Goal: Leave review/rating: Share an evaluation or opinion about a product, service, or content

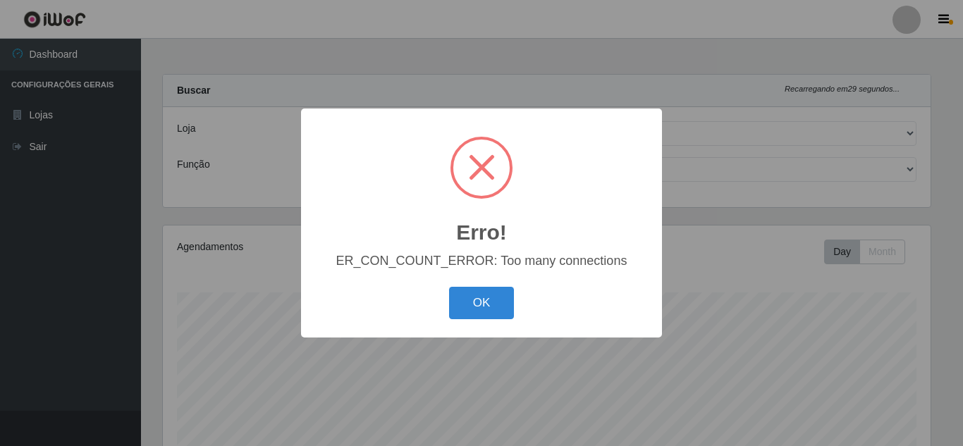
select select "225"
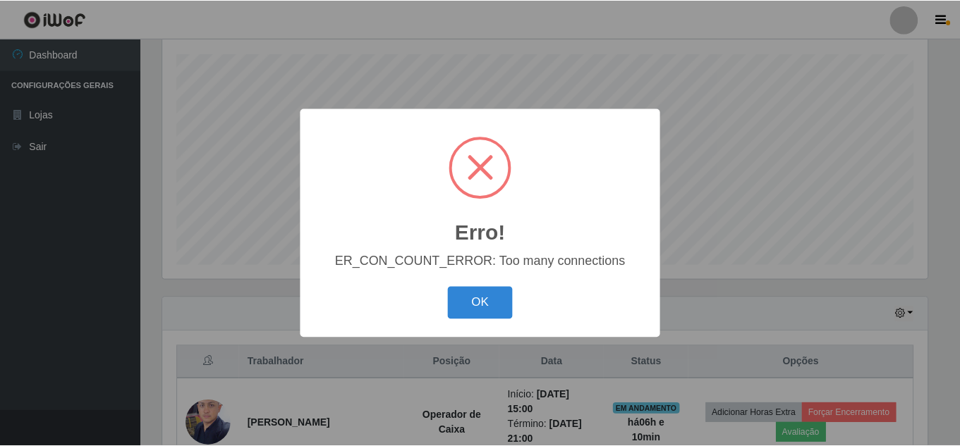
scroll to position [293, 768]
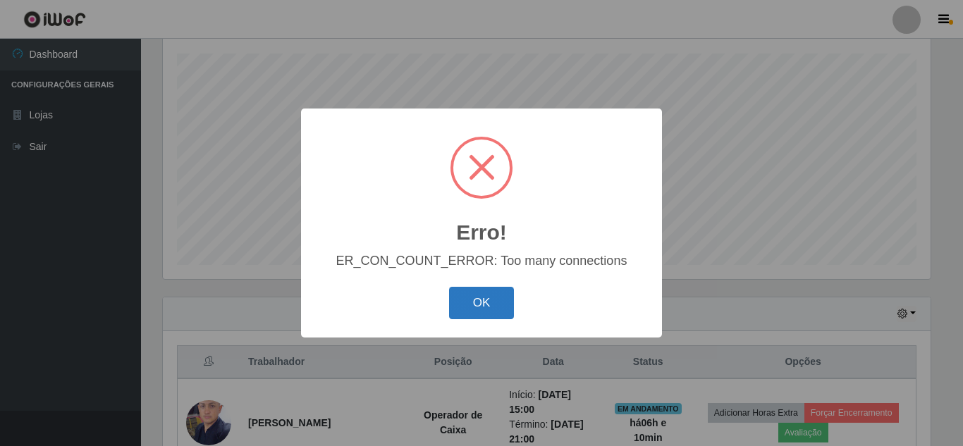
click at [479, 306] on button "OK" at bounding box center [482, 303] width 66 height 33
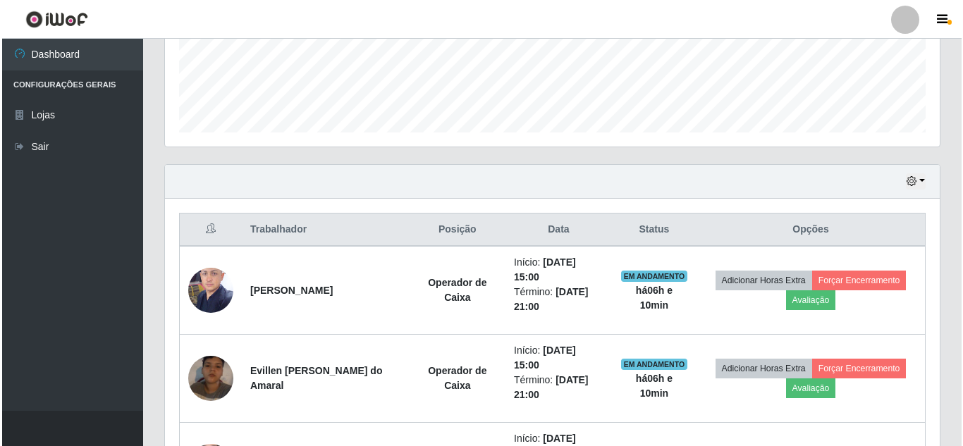
scroll to position [451, 0]
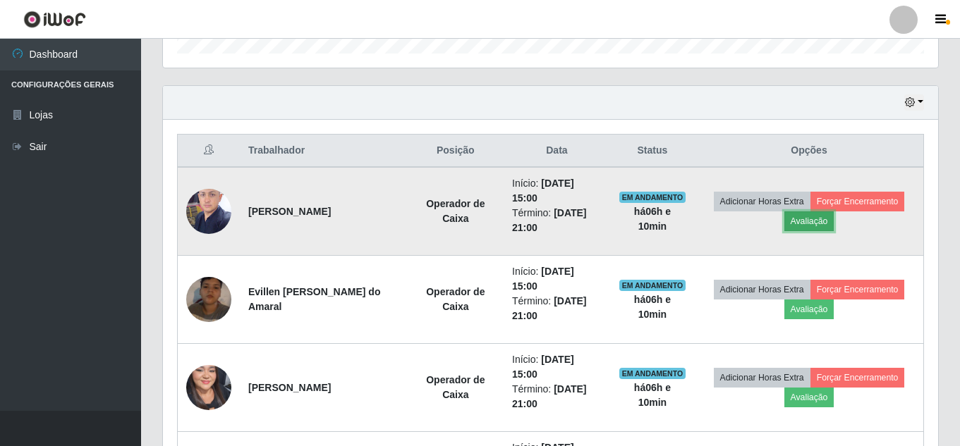
click at [803, 228] on button "Avaliação" at bounding box center [809, 222] width 50 height 20
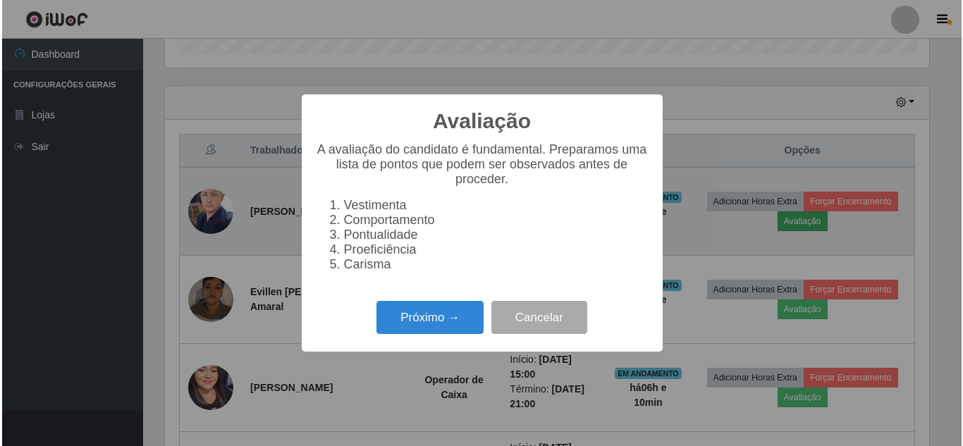
scroll to position [293, 768]
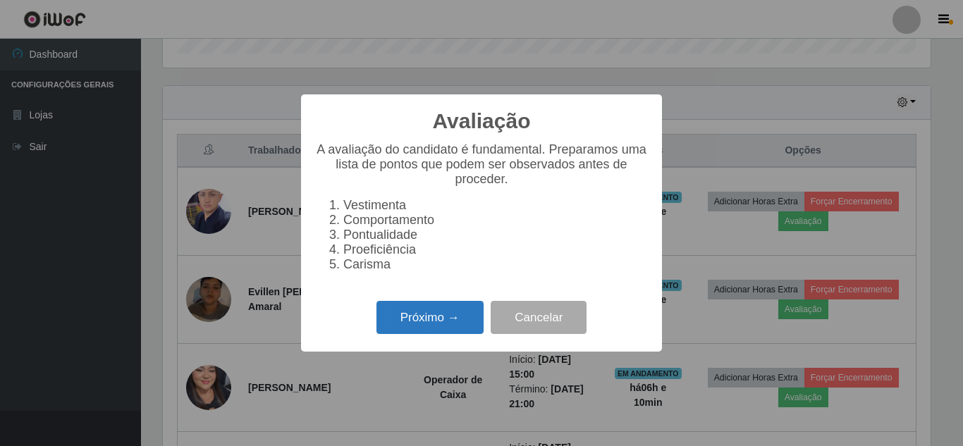
click at [416, 331] on button "Próximo →" at bounding box center [430, 317] width 107 height 33
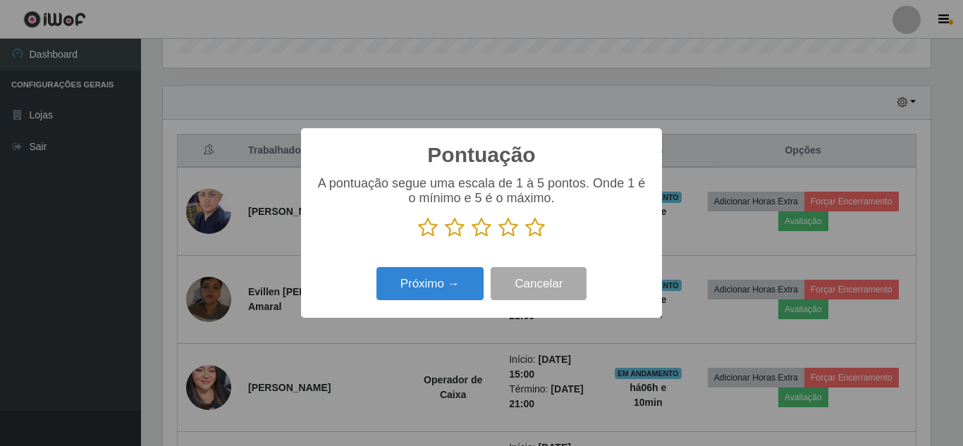
click at [526, 231] on icon at bounding box center [535, 227] width 20 height 21
click at [525, 238] on input "radio" at bounding box center [525, 238] width 0 height 0
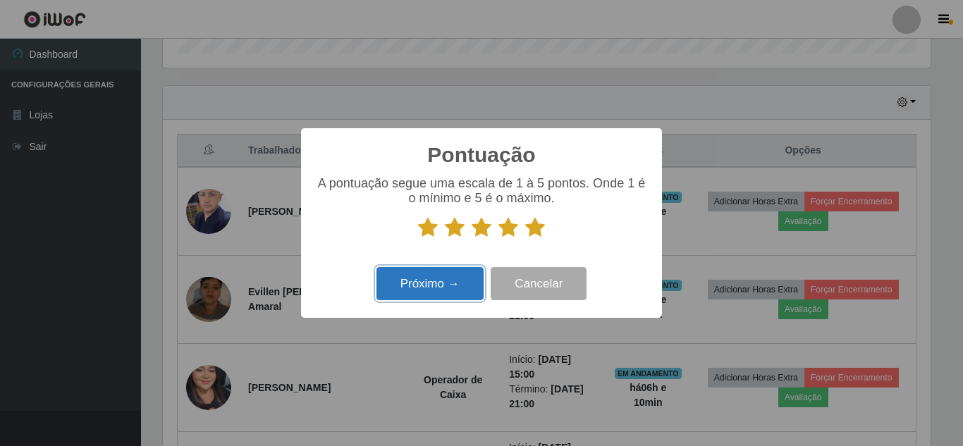
click at [435, 294] on button "Próximo →" at bounding box center [430, 283] width 107 height 33
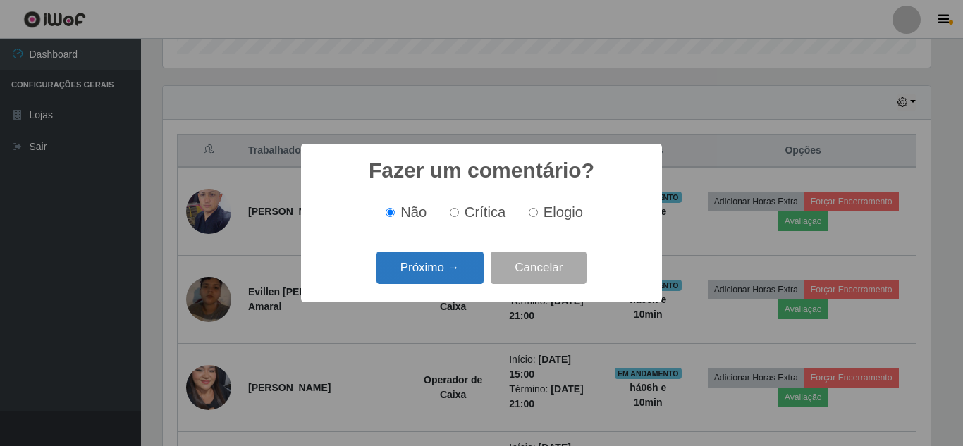
click at [438, 271] on button "Próximo →" at bounding box center [430, 268] width 107 height 33
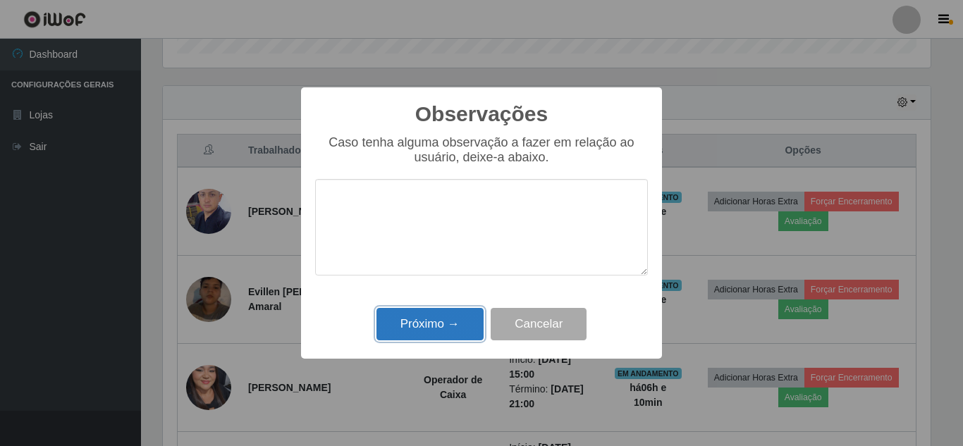
click at [432, 325] on button "Próximo →" at bounding box center [430, 324] width 107 height 33
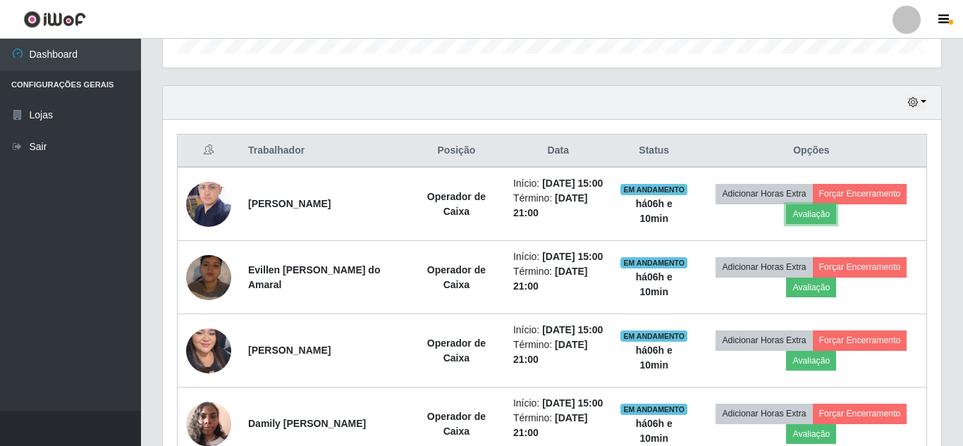
scroll to position [293, 775]
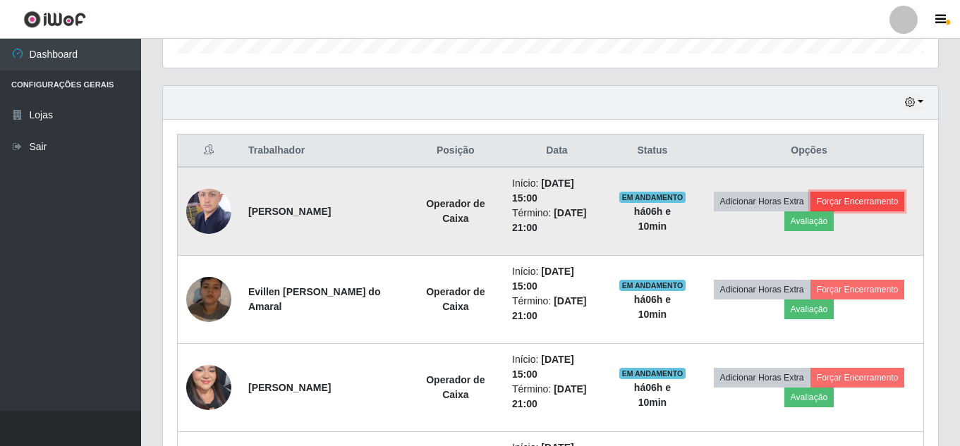
click at [857, 202] on button "Forçar Encerramento" at bounding box center [857, 202] width 94 height 20
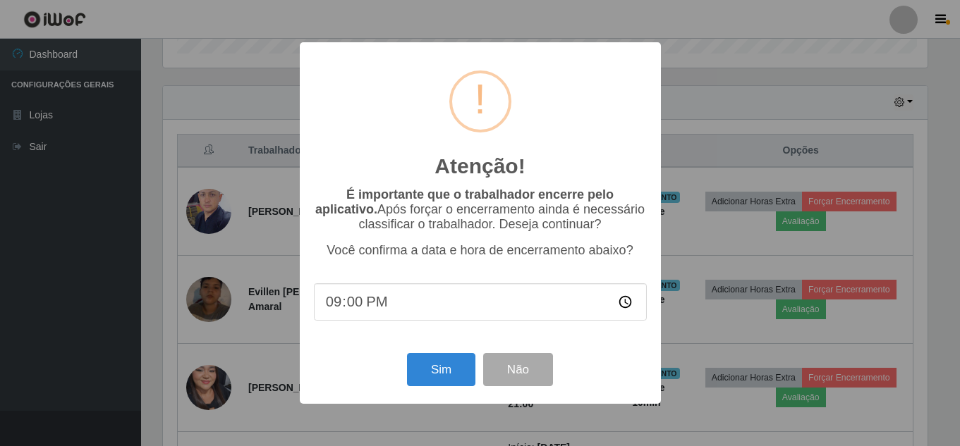
scroll to position [293, 768]
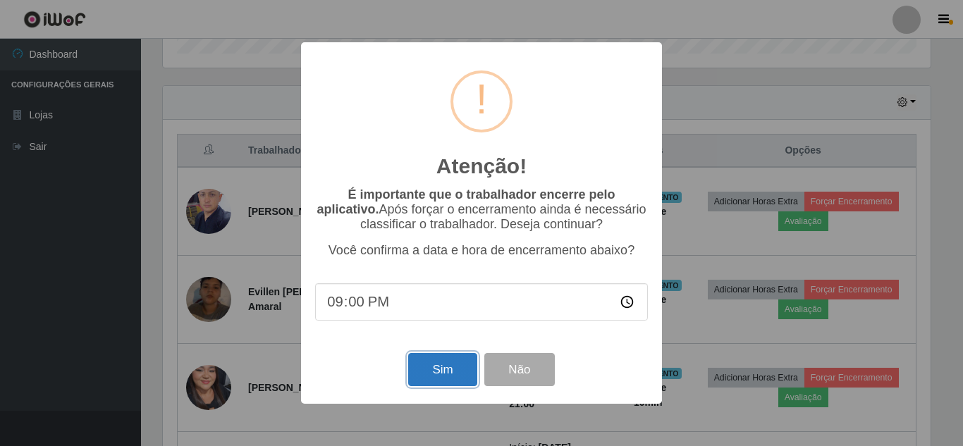
click at [442, 376] on button "Sim" at bounding box center [442, 369] width 68 height 33
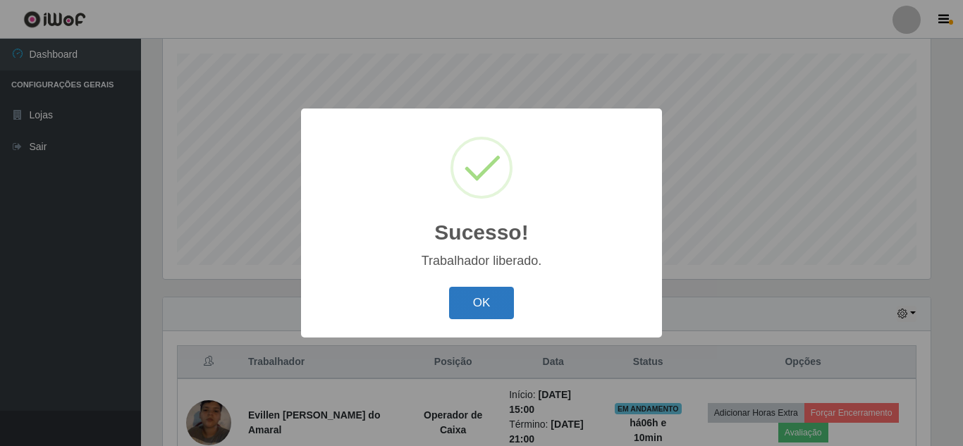
click at [478, 316] on button "OK" at bounding box center [482, 303] width 66 height 33
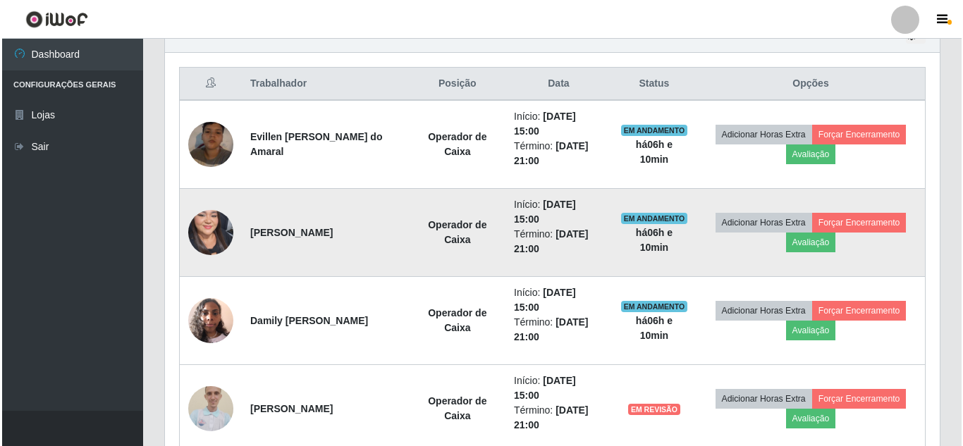
scroll to position [521, 0]
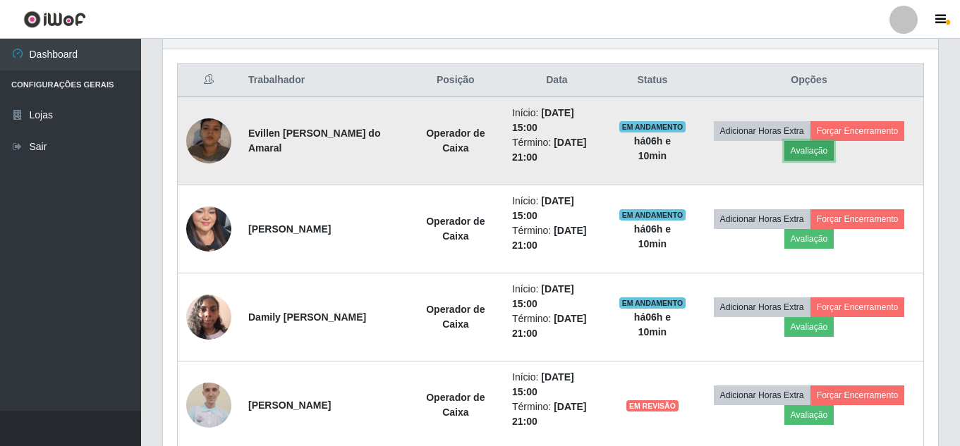
click at [812, 159] on button "Avaliação" at bounding box center [809, 151] width 50 height 20
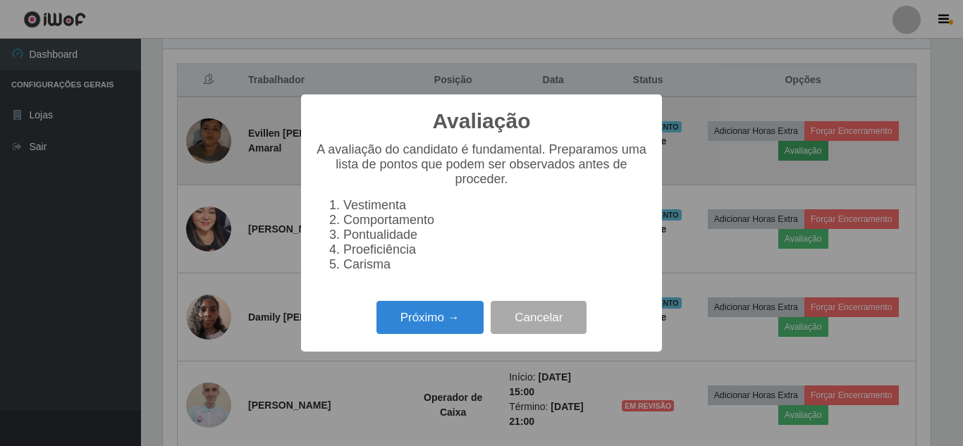
scroll to position [293, 768]
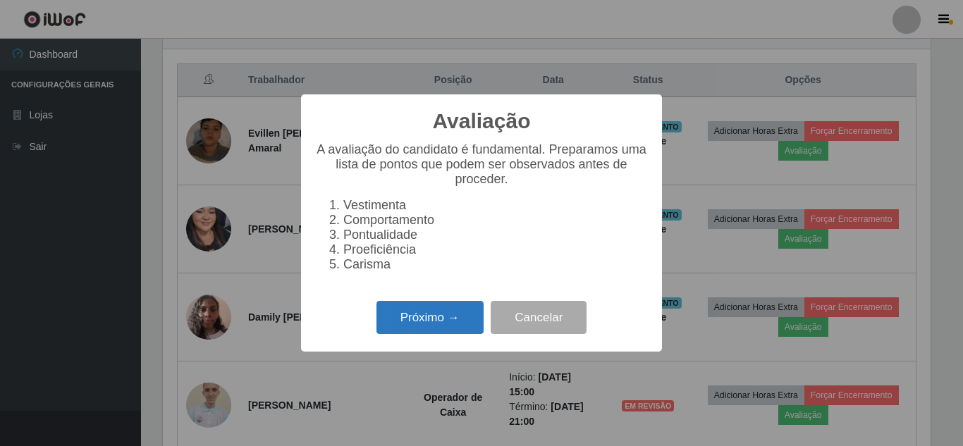
click at [452, 318] on button "Próximo →" at bounding box center [430, 317] width 107 height 33
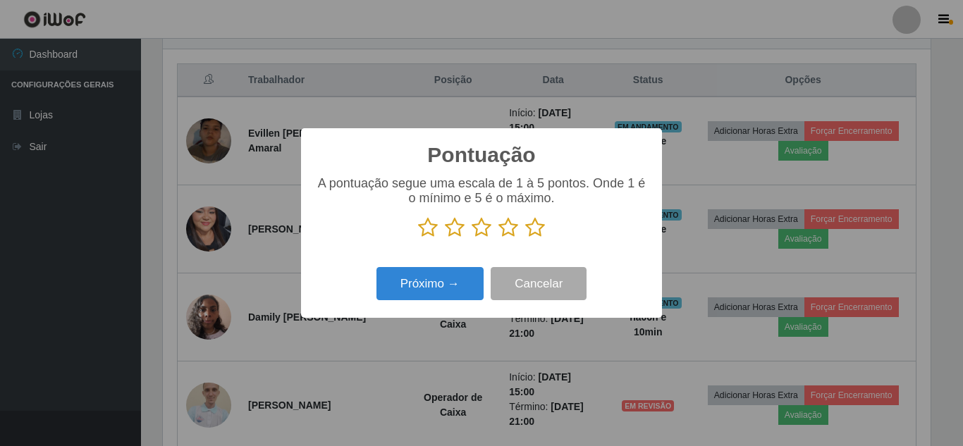
click at [532, 229] on icon at bounding box center [535, 227] width 20 height 21
click at [525, 238] on input "radio" at bounding box center [525, 238] width 0 height 0
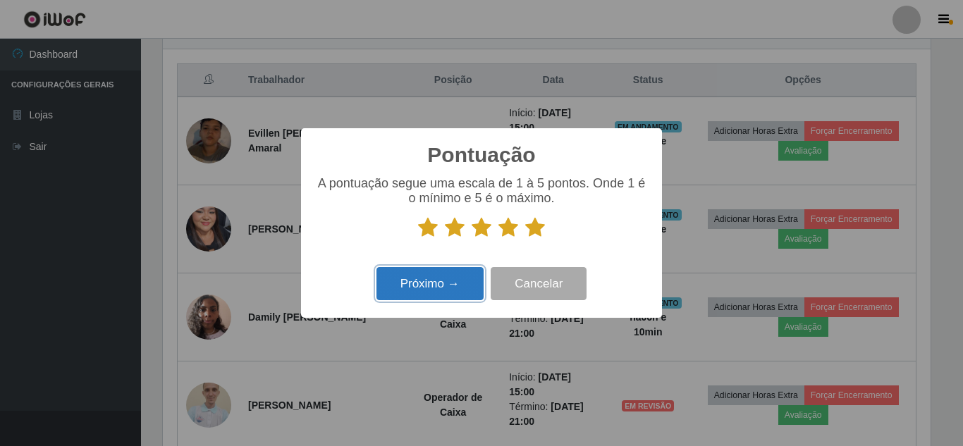
click at [417, 286] on button "Próximo →" at bounding box center [430, 283] width 107 height 33
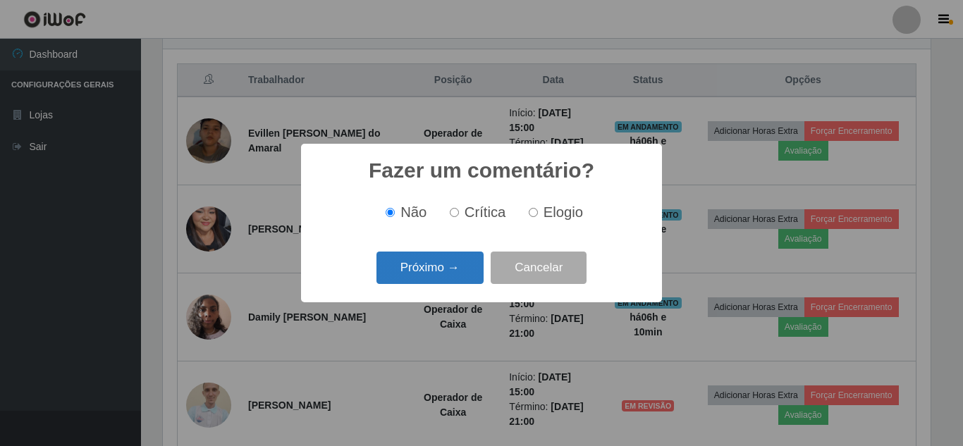
click at [434, 278] on button "Próximo →" at bounding box center [430, 268] width 107 height 33
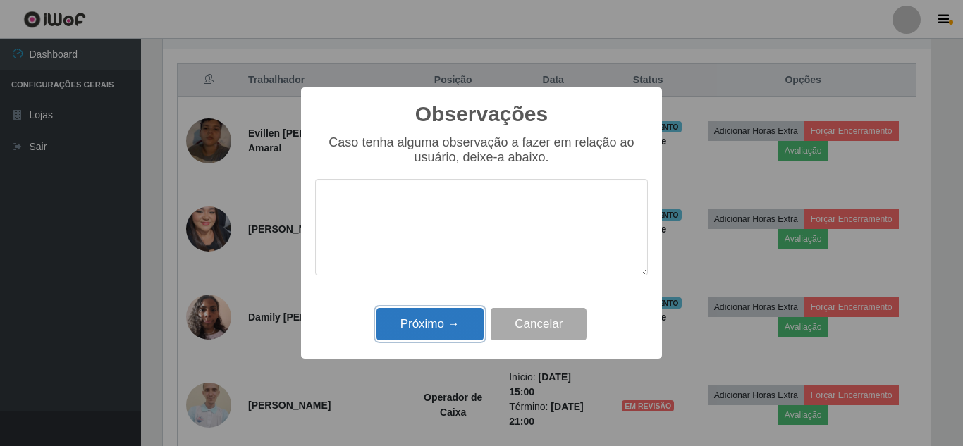
click at [428, 333] on button "Próximo →" at bounding box center [430, 324] width 107 height 33
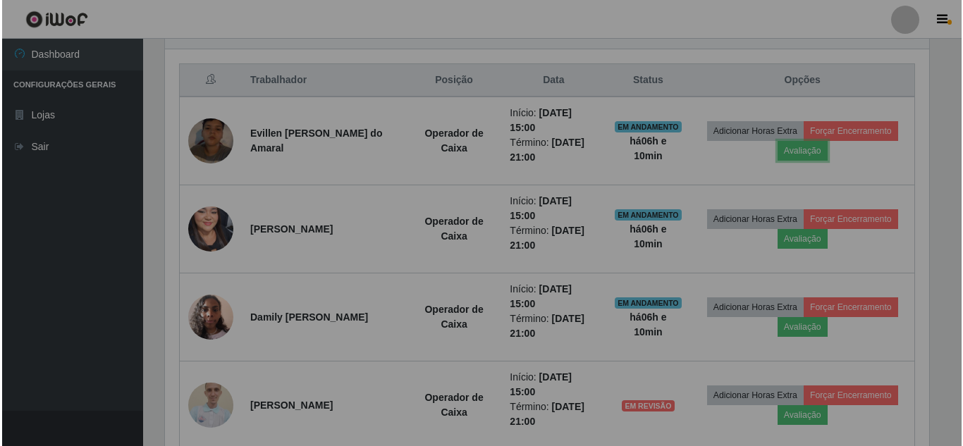
scroll to position [293, 775]
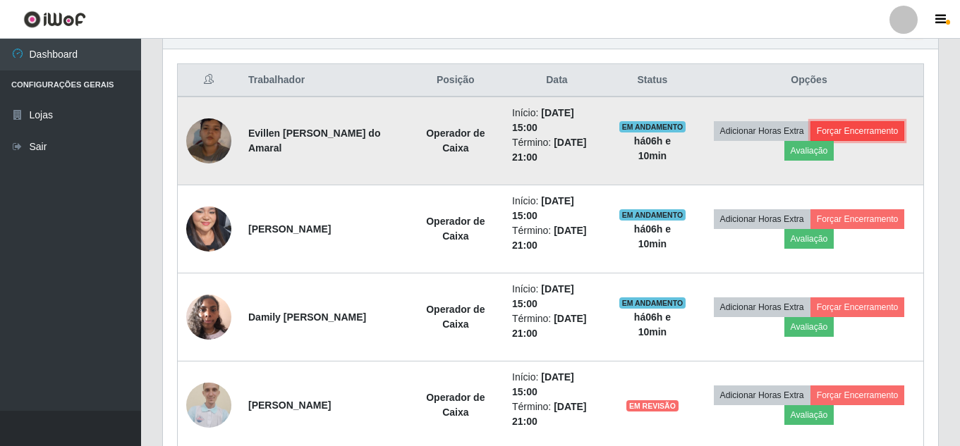
click at [869, 126] on button "Forçar Encerramento" at bounding box center [857, 131] width 94 height 20
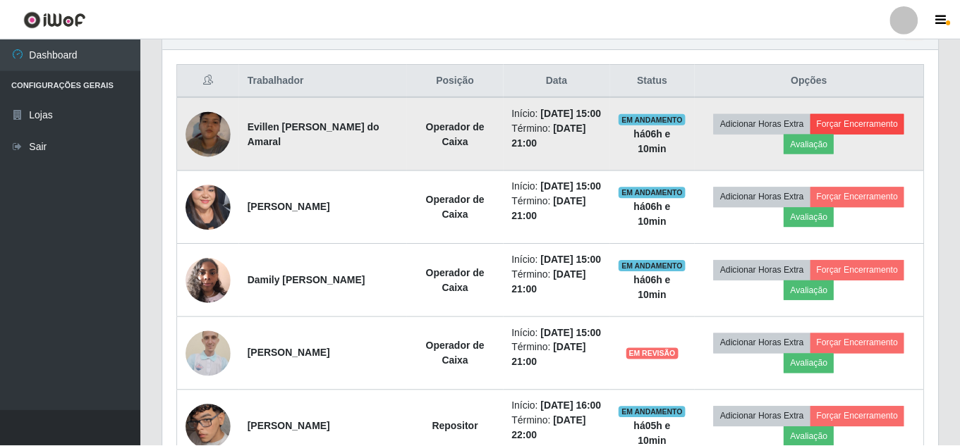
scroll to position [0, 0]
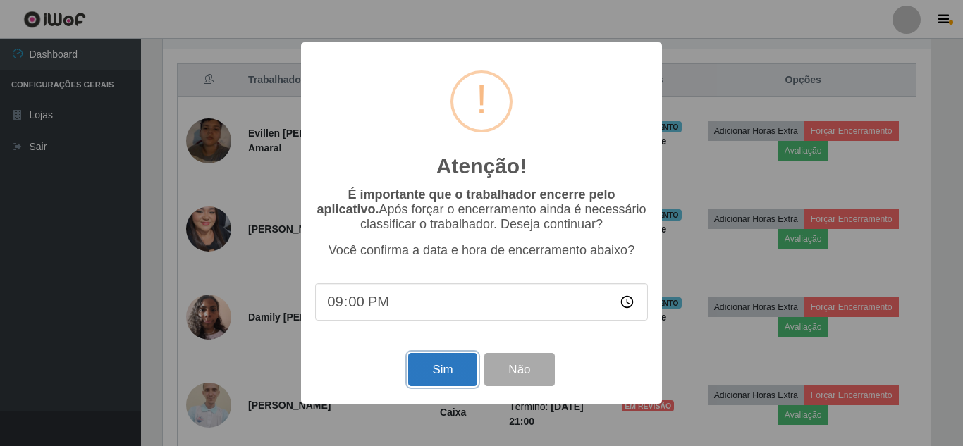
click at [447, 383] on button "Sim" at bounding box center [442, 369] width 68 height 33
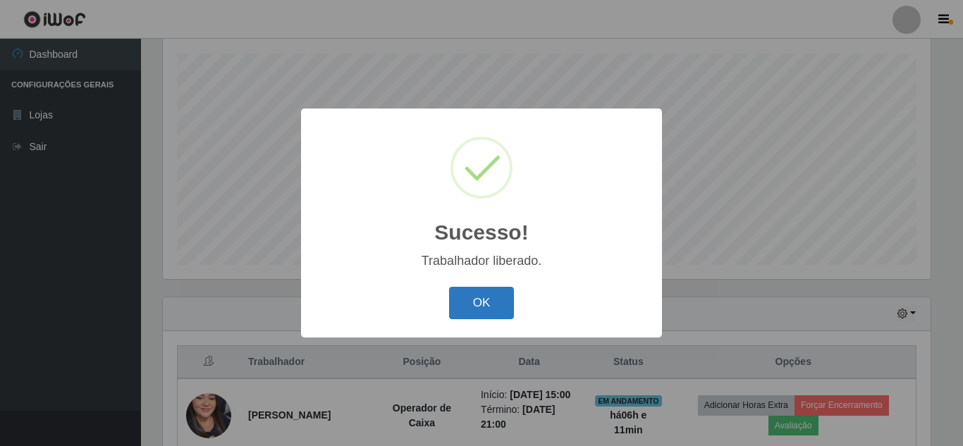
click at [475, 310] on button "OK" at bounding box center [482, 303] width 66 height 33
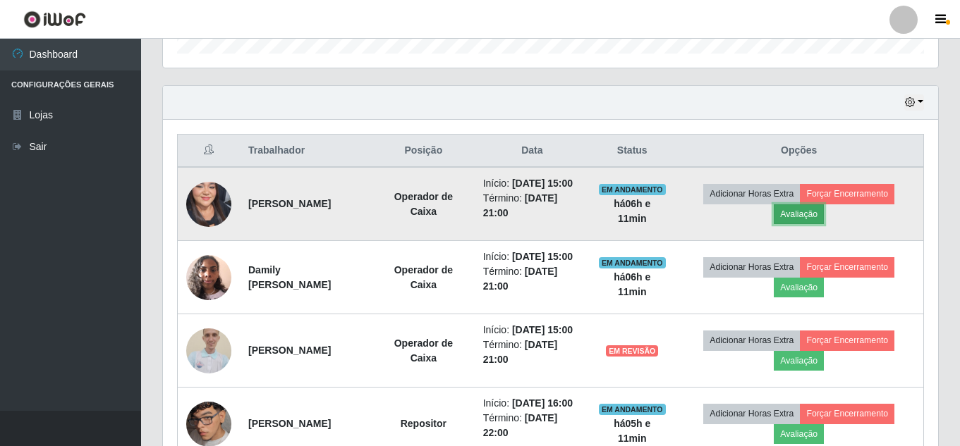
click at [821, 224] on button "Avaliação" at bounding box center [799, 214] width 50 height 20
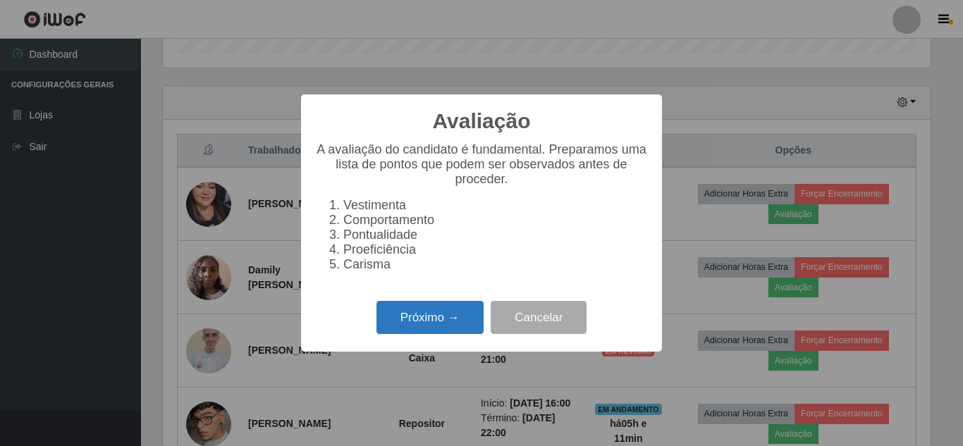
click at [434, 327] on button "Próximo →" at bounding box center [430, 317] width 107 height 33
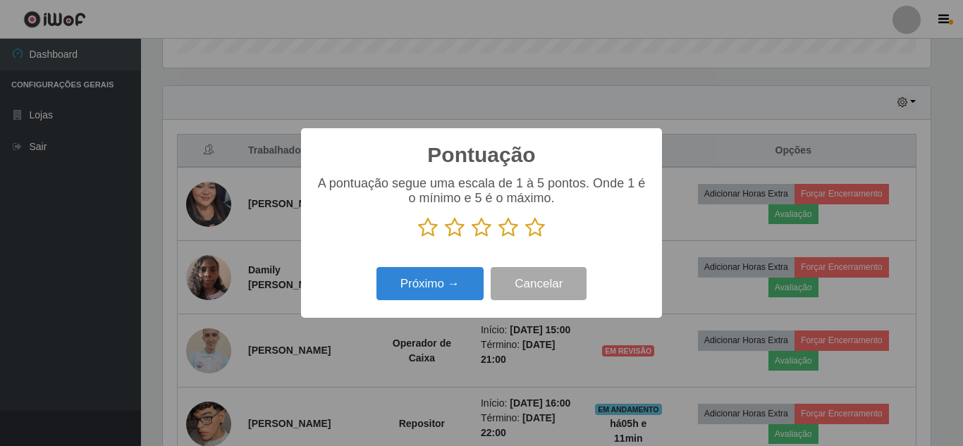
click at [539, 229] on icon at bounding box center [535, 227] width 20 height 21
click at [525, 238] on input "radio" at bounding box center [525, 238] width 0 height 0
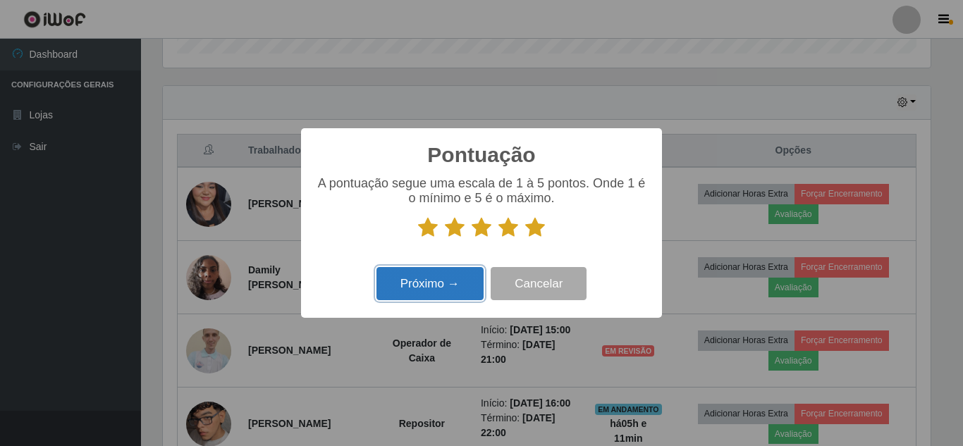
click at [424, 289] on button "Próximo →" at bounding box center [430, 283] width 107 height 33
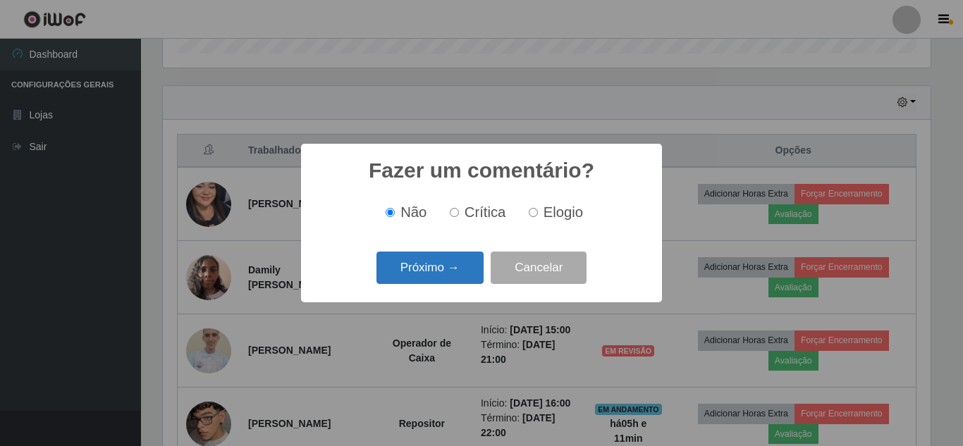
click at [448, 274] on button "Próximo →" at bounding box center [430, 268] width 107 height 33
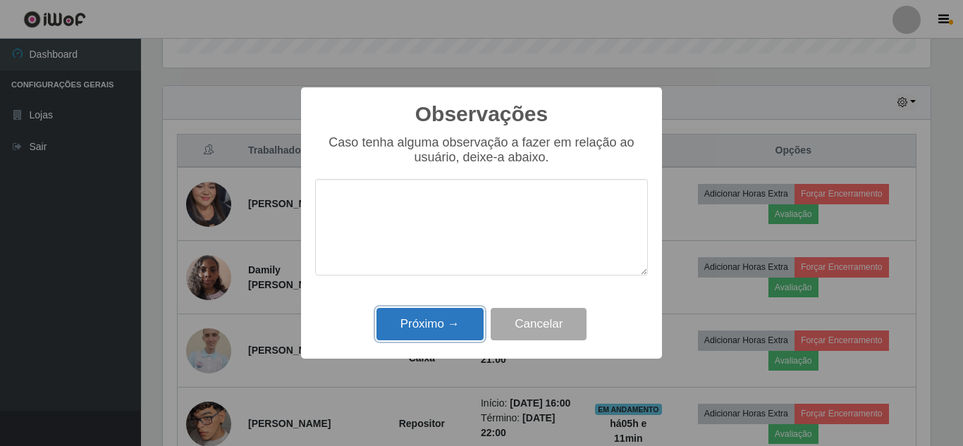
click at [428, 334] on button "Próximo →" at bounding box center [430, 324] width 107 height 33
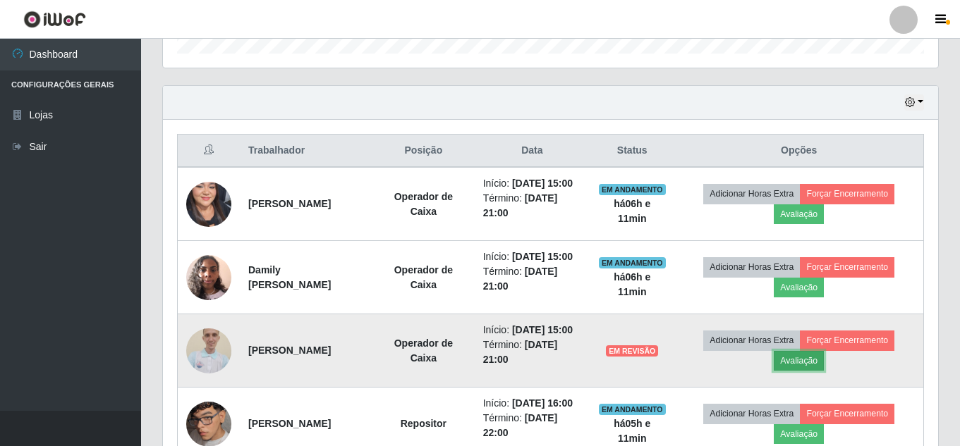
click at [823, 371] on button "Avaliação" at bounding box center [799, 361] width 50 height 20
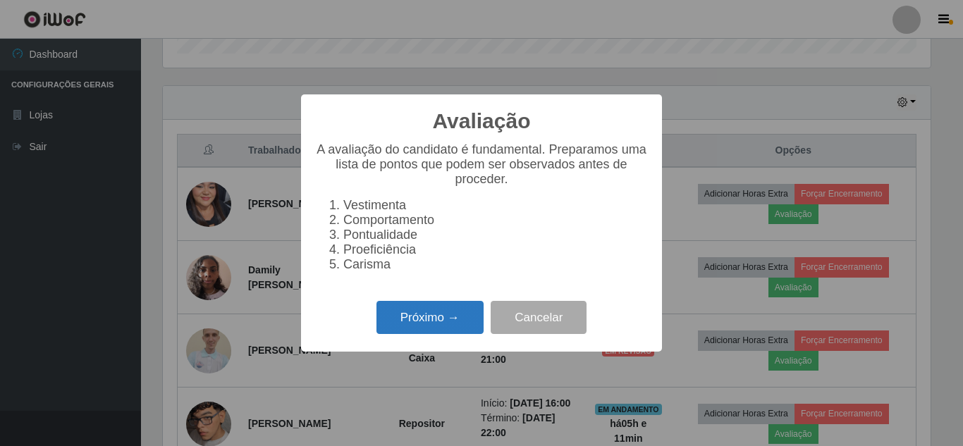
click at [454, 334] on button "Próximo →" at bounding box center [430, 317] width 107 height 33
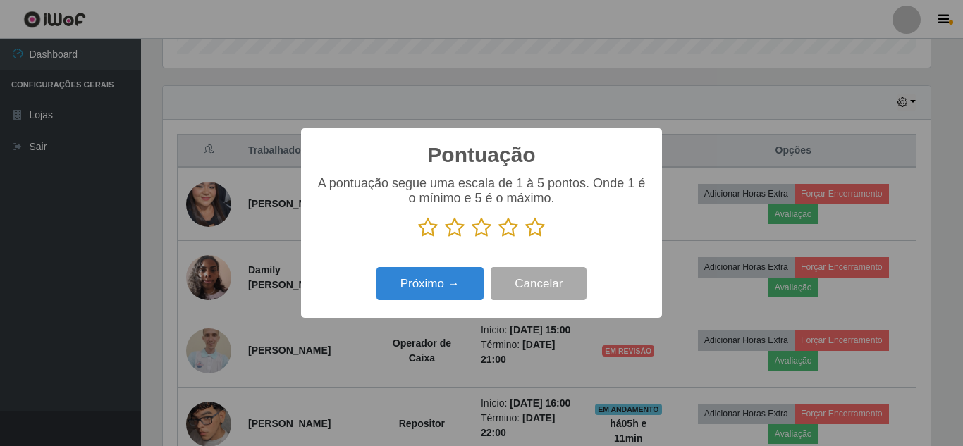
click at [532, 229] on icon at bounding box center [535, 227] width 20 height 21
click at [525, 238] on input "radio" at bounding box center [525, 238] width 0 height 0
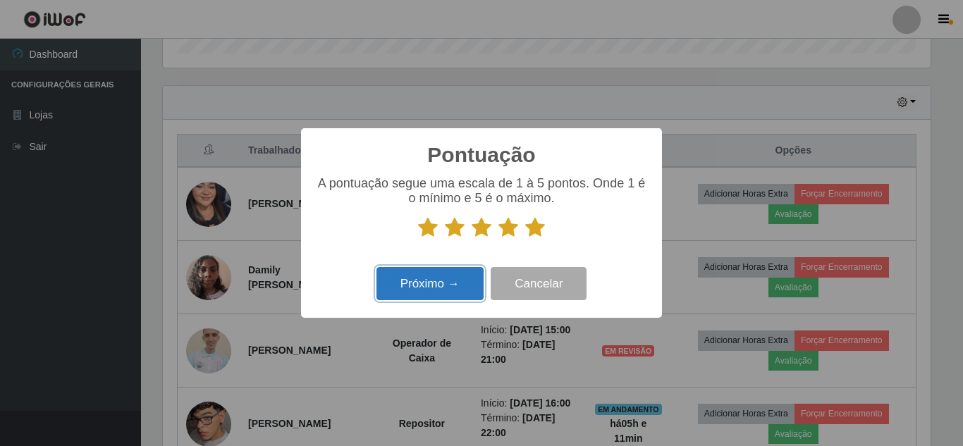
click at [458, 291] on button "Próximo →" at bounding box center [430, 283] width 107 height 33
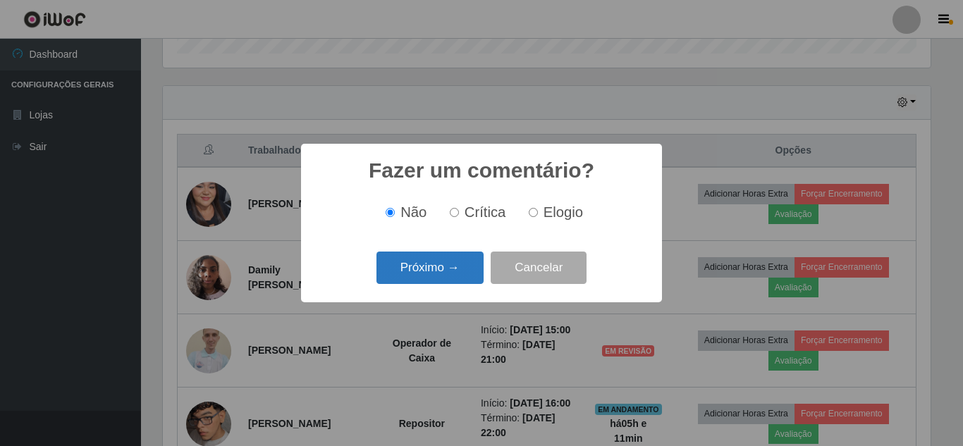
click at [456, 267] on button "Próximo →" at bounding box center [430, 268] width 107 height 33
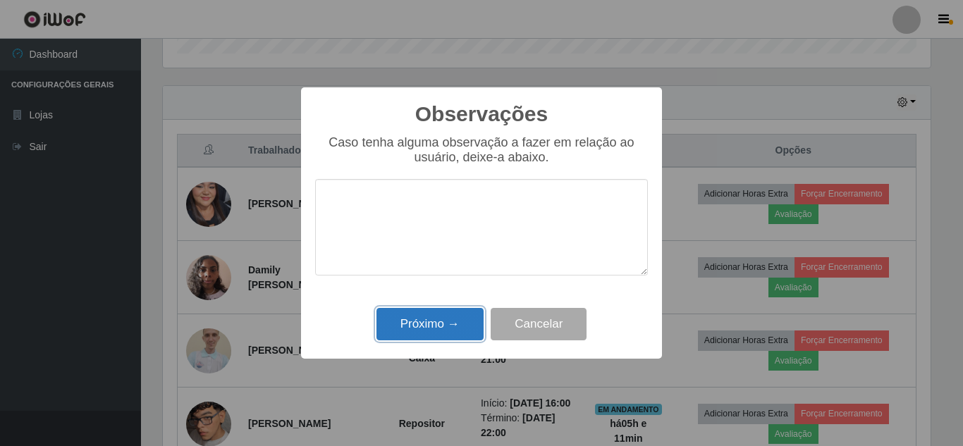
click at [434, 326] on button "Próximo →" at bounding box center [430, 324] width 107 height 33
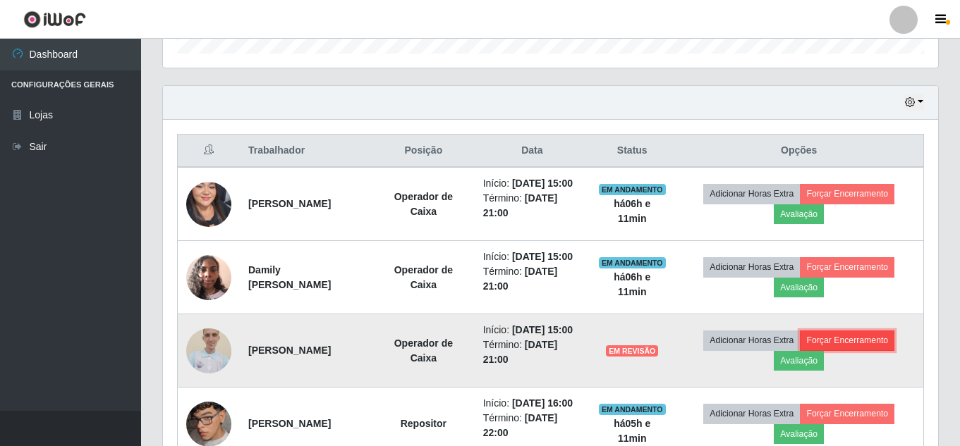
click at [862, 350] on button "Forçar Encerramento" at bounding box center [847, 341] width 94 height 20
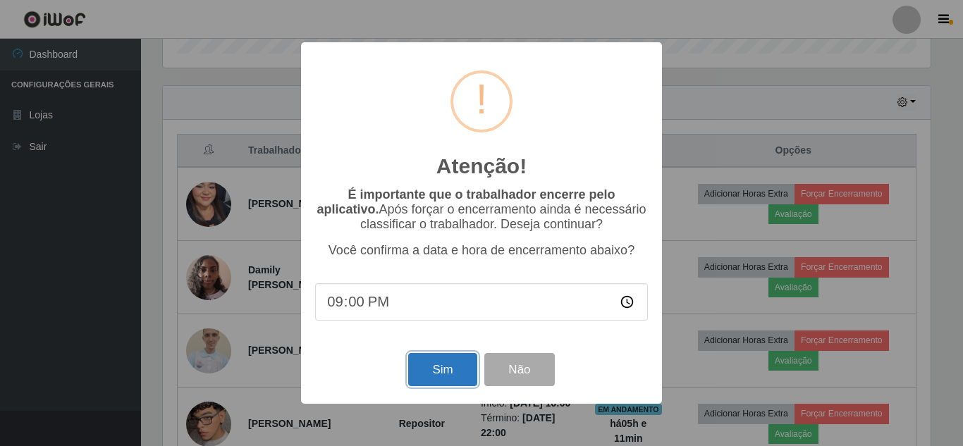
click at [434, 367] on button "Sim" at bounding box center [442, 369] width 68 height 33
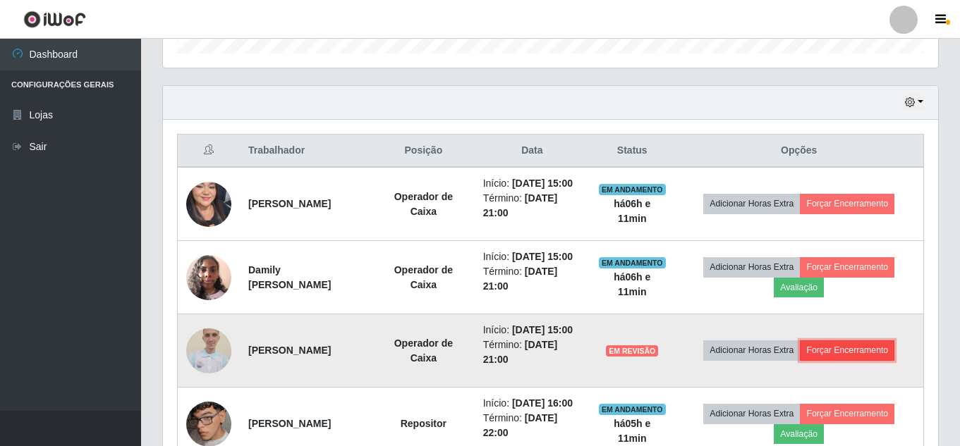
click at [861, 360] on button "Forçar Encerramento" at bounding box center [847, 351] width 94 height 20
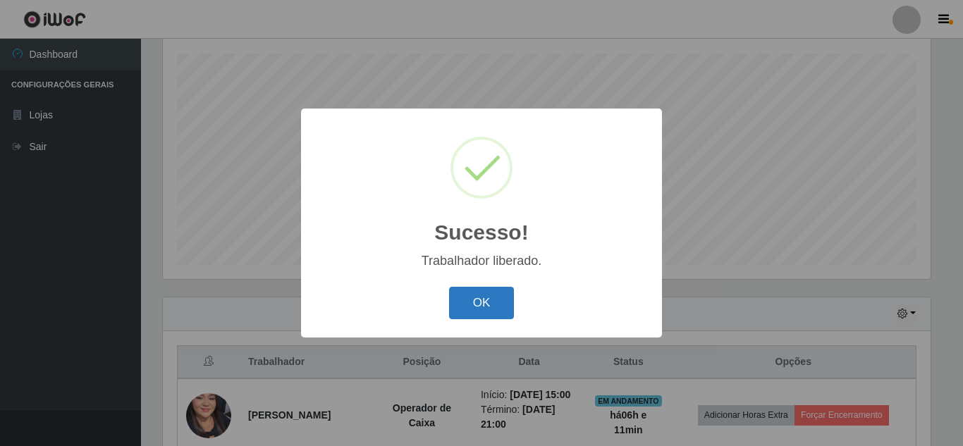
click at [503, 295] on button "OK" at bounding box center [482, 303] width 66 height 33
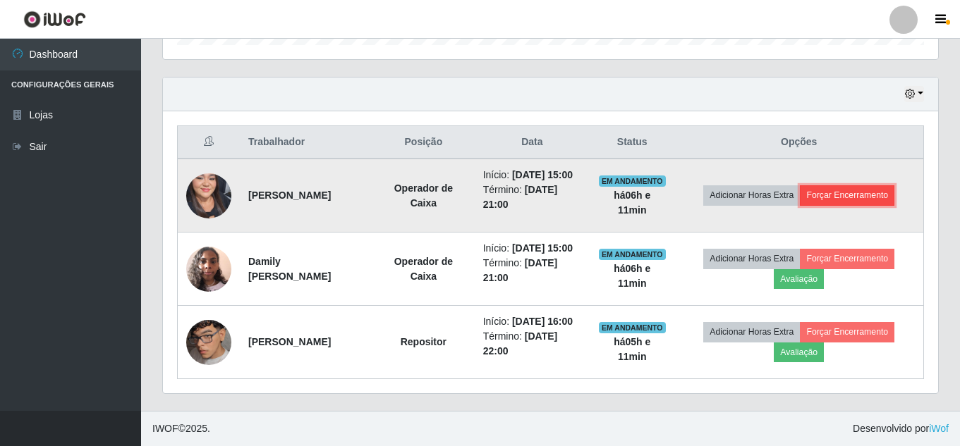
click at [869, 185] on button "Forçar Encerramento" at bounding box center [847, 195] width 94 height 20
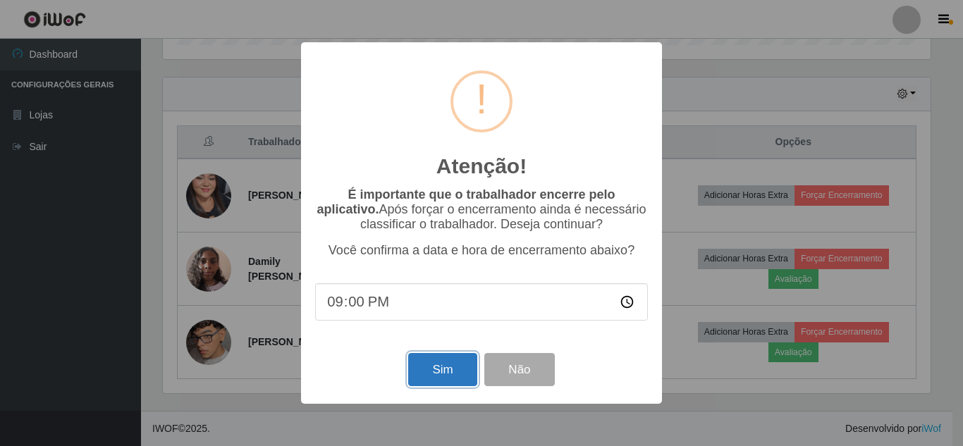
click at [437, 378] on button "Sim" at bounding box center [442, 369] width 68 height 33
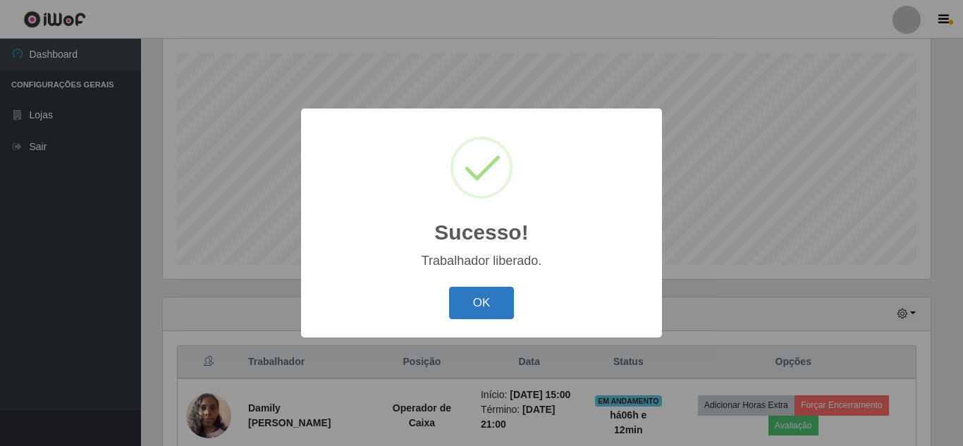
click at [488, 314] on button "OK" at bounding box center [482, 303] width 66 height 33
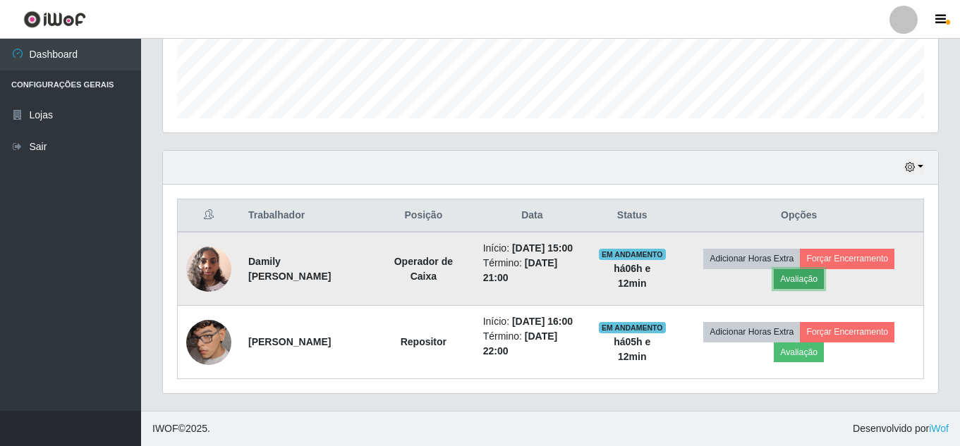
click at [801, 269] on button "Avaliação" at bounding box center [799, 279] width 50 height 20
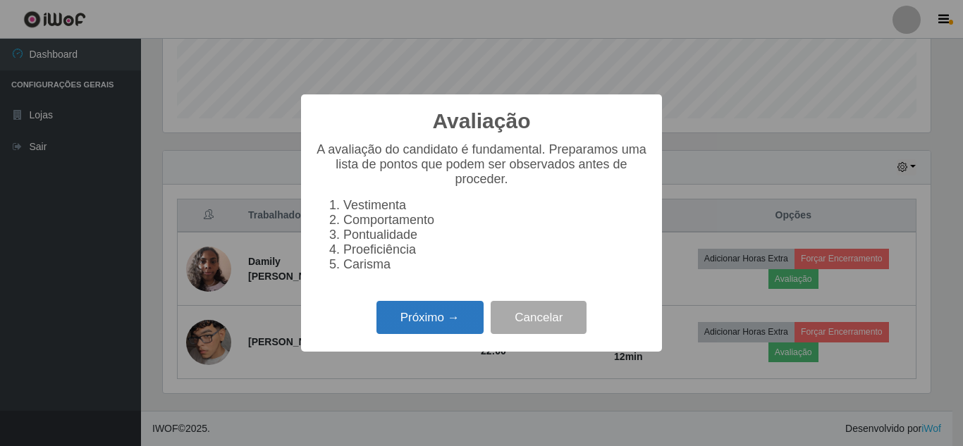
click at [406, 331] on button "Próximo →" at bounding box center [430, 317] width 107 height 33
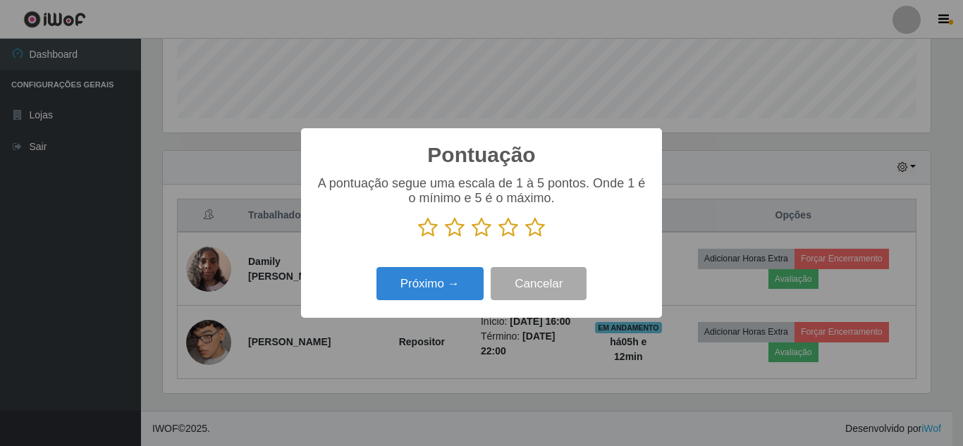
click at [541, 228] on icon at bounding box center [535, 227] width 20 height 21
click at [525, 238] on input "radio" at bounding box center [525, 238] width 0 height 0
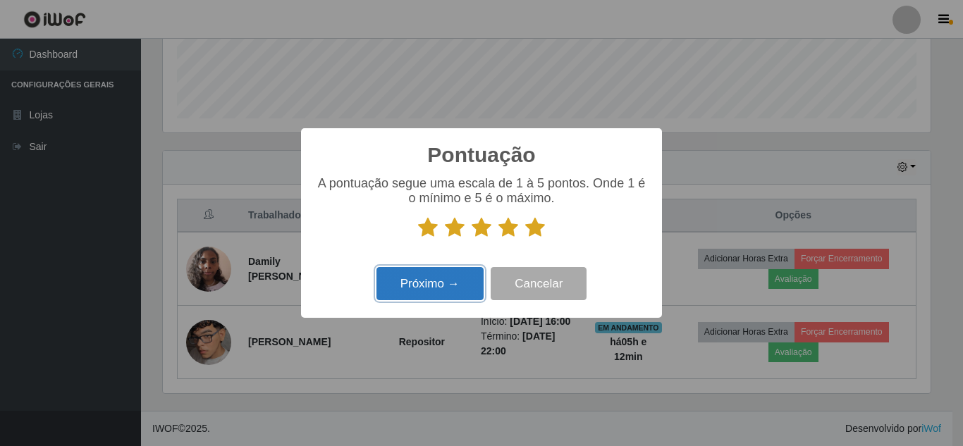
click at [424, 295] on button "Próximo →" at bounding box center [430, 283] width 107 height 33
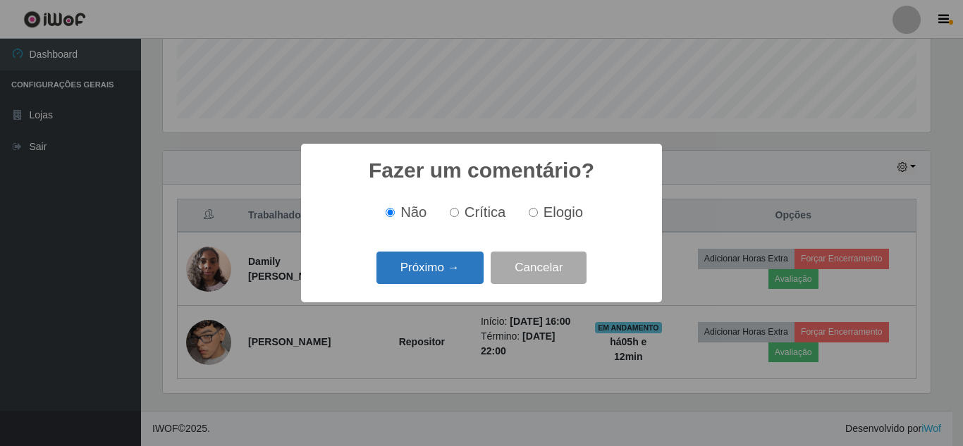
click at [445, 276] on button "Próximo →" at bounding box center [430, 268] width 107 height 33
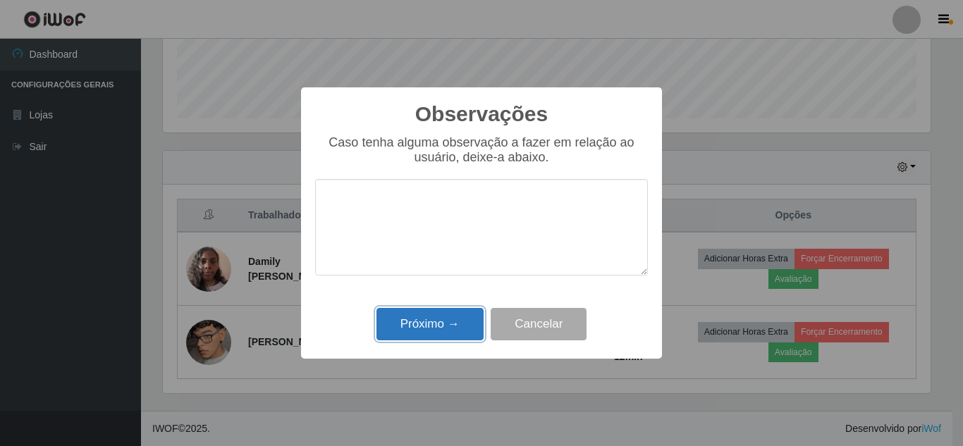
click at [427, 321] on button "Próximo →" at bounding box center [430, 324] width 107 height 33
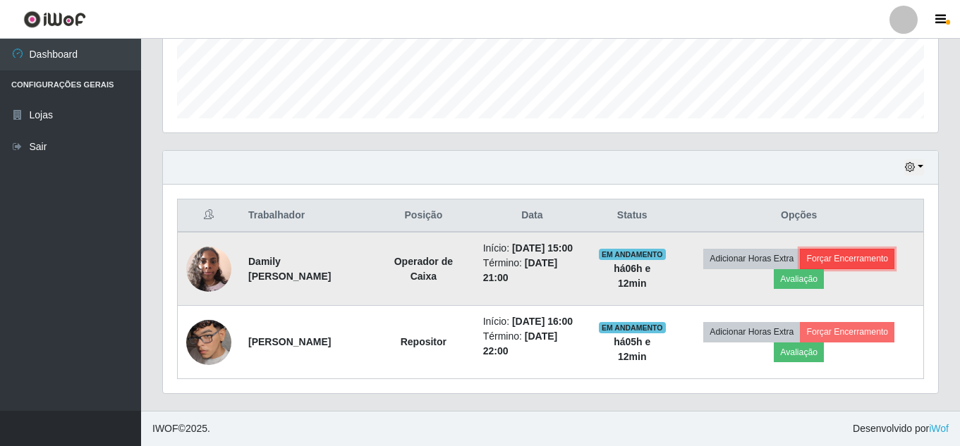
click at [853, 249] on button "Forçar Encerramento" at bounding box center [847, 259] width 94 height 20
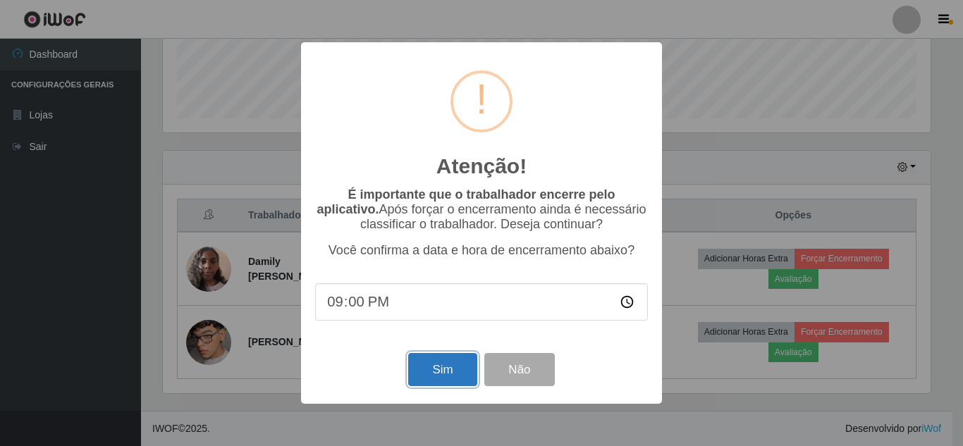
click at [448, 381] on button "Sim" at bounding box center [442, 369] width 68 height 33
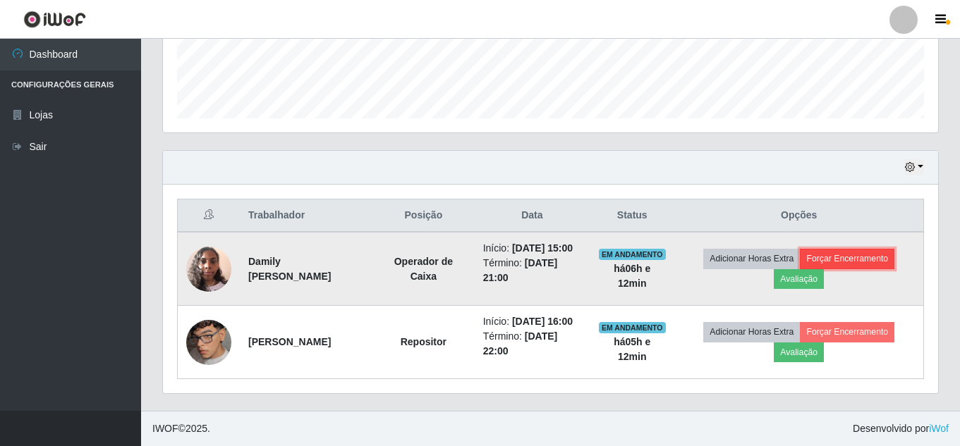
click at [869, 249] on button "Forçar Encerramento" at bounding box center [847, 259] width 94 height 20
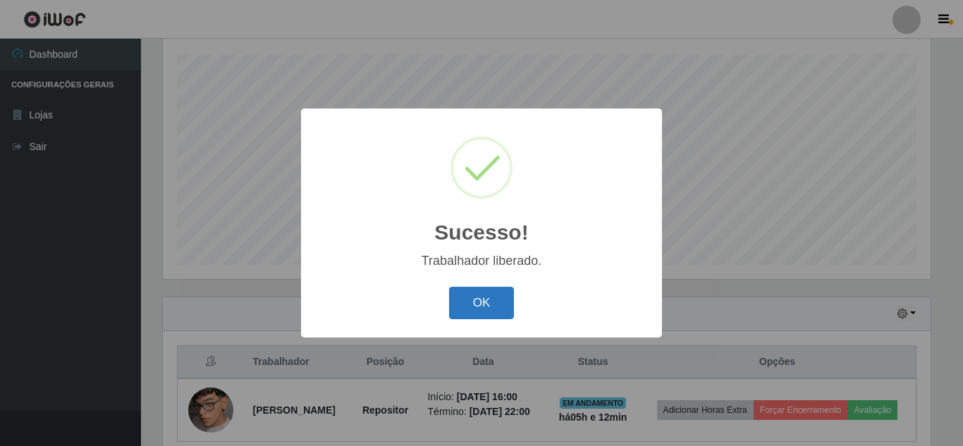
click at [510, 314] on button "OK" at bounding box center [482, 303] width 66 height 33
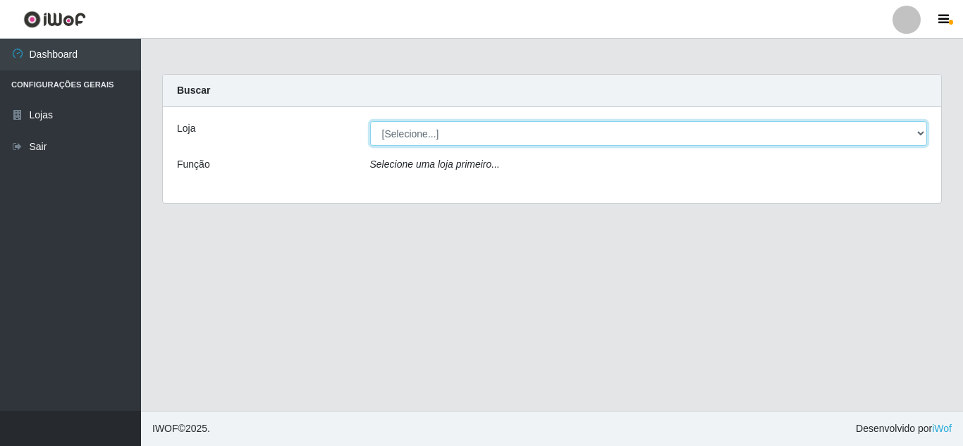
click at [408, 135] on select "[Selecione...] Queiroz Atacadão - [GEOGRAPHIC_DATA]" at bounding box center [649, 133] width 558 height 25
select select "225"
click at [370, 121] on select "[Selecione...] Queiroz Atacadão - [GEOGRAPHIC_DATA]" at bounding box center [649, 133] width 558 height 25
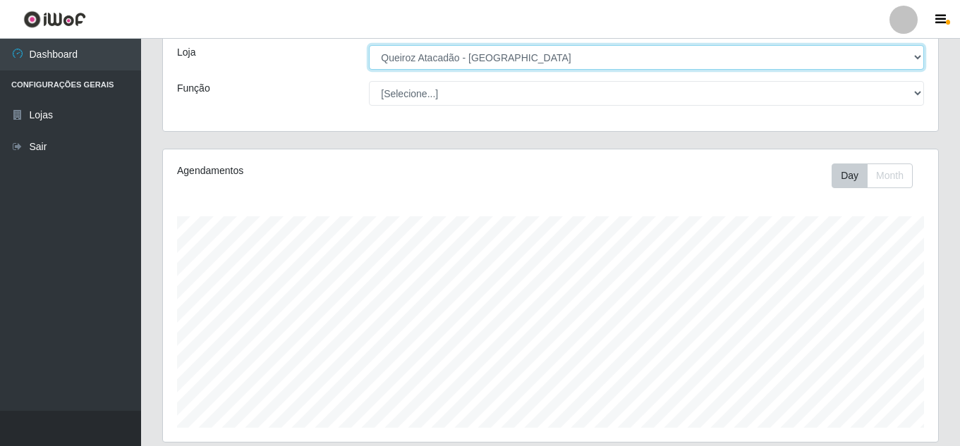
scroll to position [312, 0]
